Goal: Find specific page/section: Find specific page/section

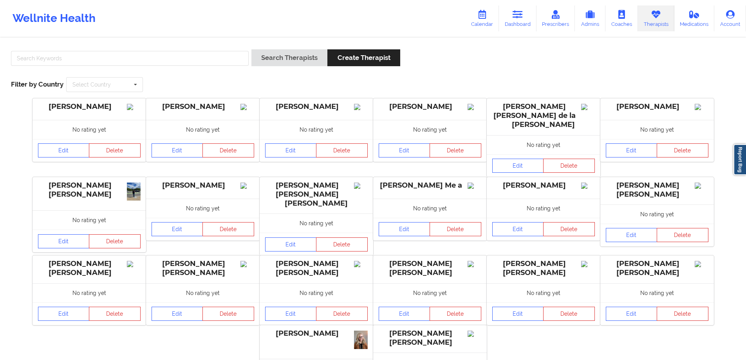
drag, startPoint x: 515, startPoint y: 18, endPoint x: 559, endPoint y: 0, distance: 47.8
click at [515, 18] on icon at bounding box center [518, 14] width 10 height 9
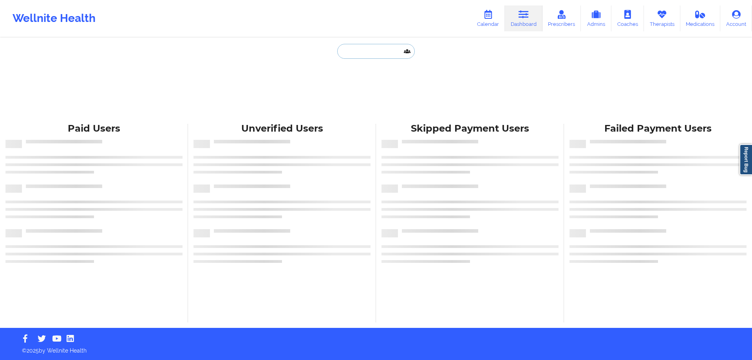
click at [366, 50] on input "text" at bounding box center [376, 51] width 78 height 15
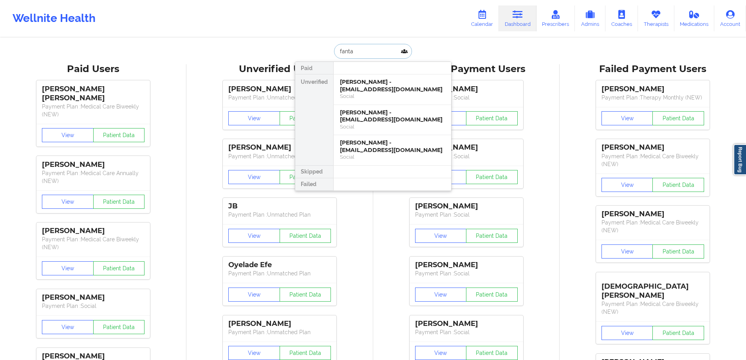
drag, startPoint x: 348, startPoint y: 51, endPoint x: 255, endPoint y: 50, distance: 93.6
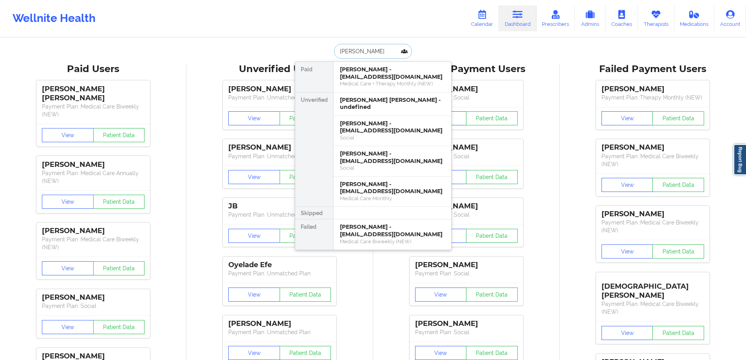
click at [374, 50] on input "[PERSON_NAME]" at bounding box center [373, 51] width 78 height 15
type input "[PERSON_NAME]"
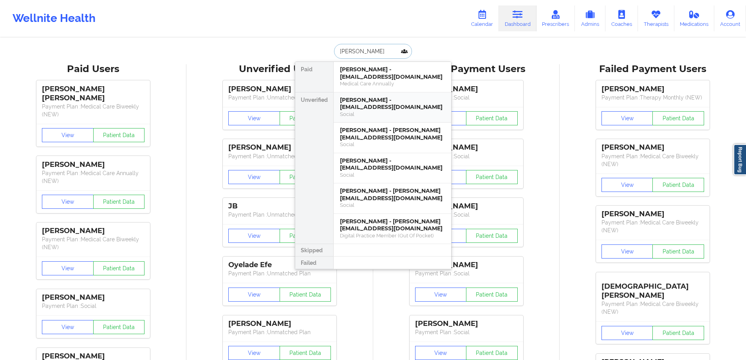
click at [393, 99] on div "[PERSON_NAME] - [EMAIL_ADDRESS][DOMAIN_NAME]" at bounding box center [392, 103] width 105 height 14
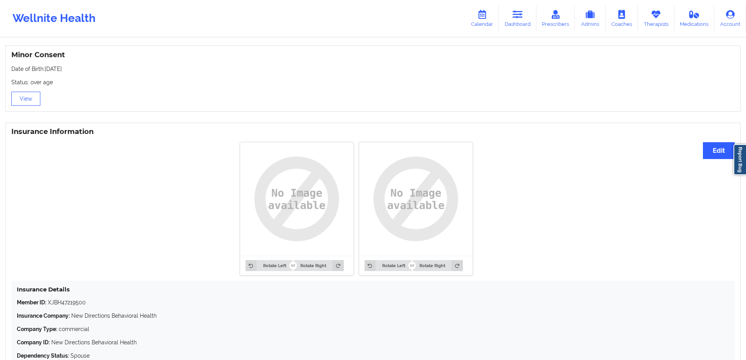
scroll to position [502, 0]
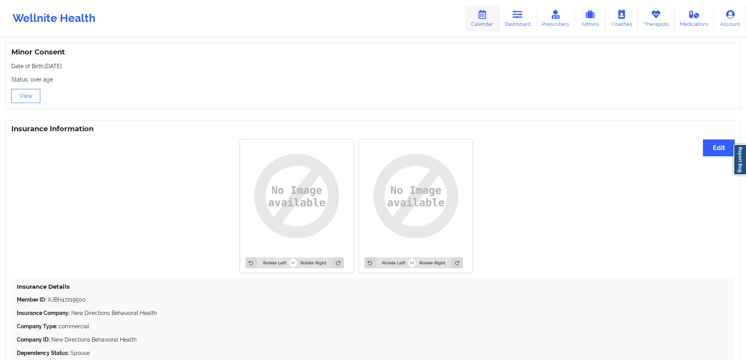
click at [485, 14] on icon at bounding box center [482, 14] width 10 height 9
